Goal: Task Accomplishment & Management: Complete application form

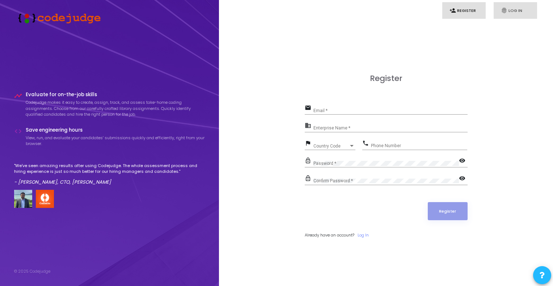
click at [514, 8] on link "fingerprint Log In" at bounding box center [514, 10] width 43 height 17
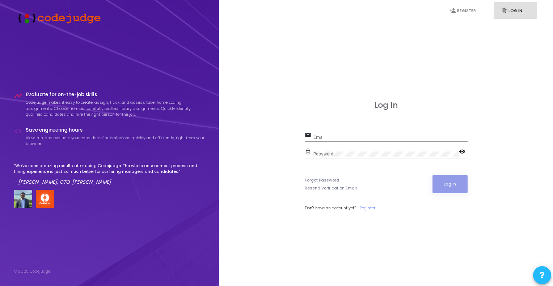
click at [335, 133] on div "Email" at bounding box center [390, 135] width 154 height 11
click at [335, 139] on input "Email" at bounding box center [390, 137] width 154 height 5
paste input "[EMAIL_ADDRESS][DOMAIN_NAME]"
type input "[EMAIL_ADDRESS][DOMAIN_NAME]"
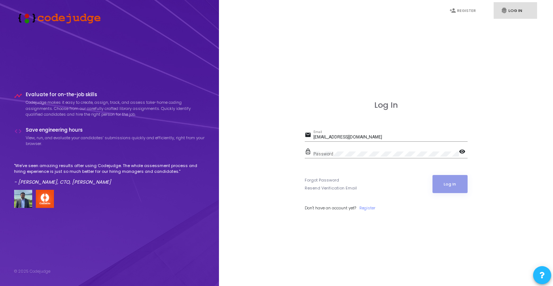
click at [337, 149] on div "Password" at bounding box center [385, 152] width 145 height 11
click at [450, 182] on button "Log In" at bounding box center [449, 184] width 35 height 18
click at [453, 183] on button "Log In" at bounding box center [449, 184] width 35 height 18
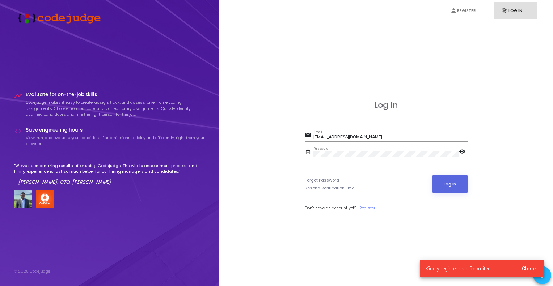
click at [343, 151] on div "Password" at bounding box center [385, 152] width 145 height 11
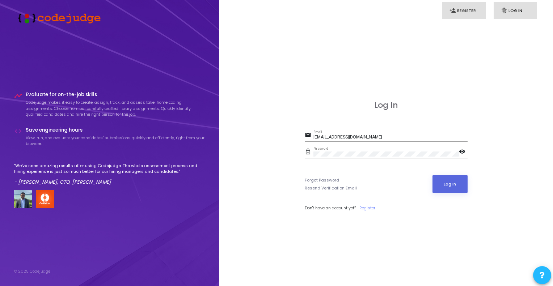
click at [476, 14] on link "person_add Register" at bounding box center [463, 10] width 43 height 17
